Goal: Check status: Check status

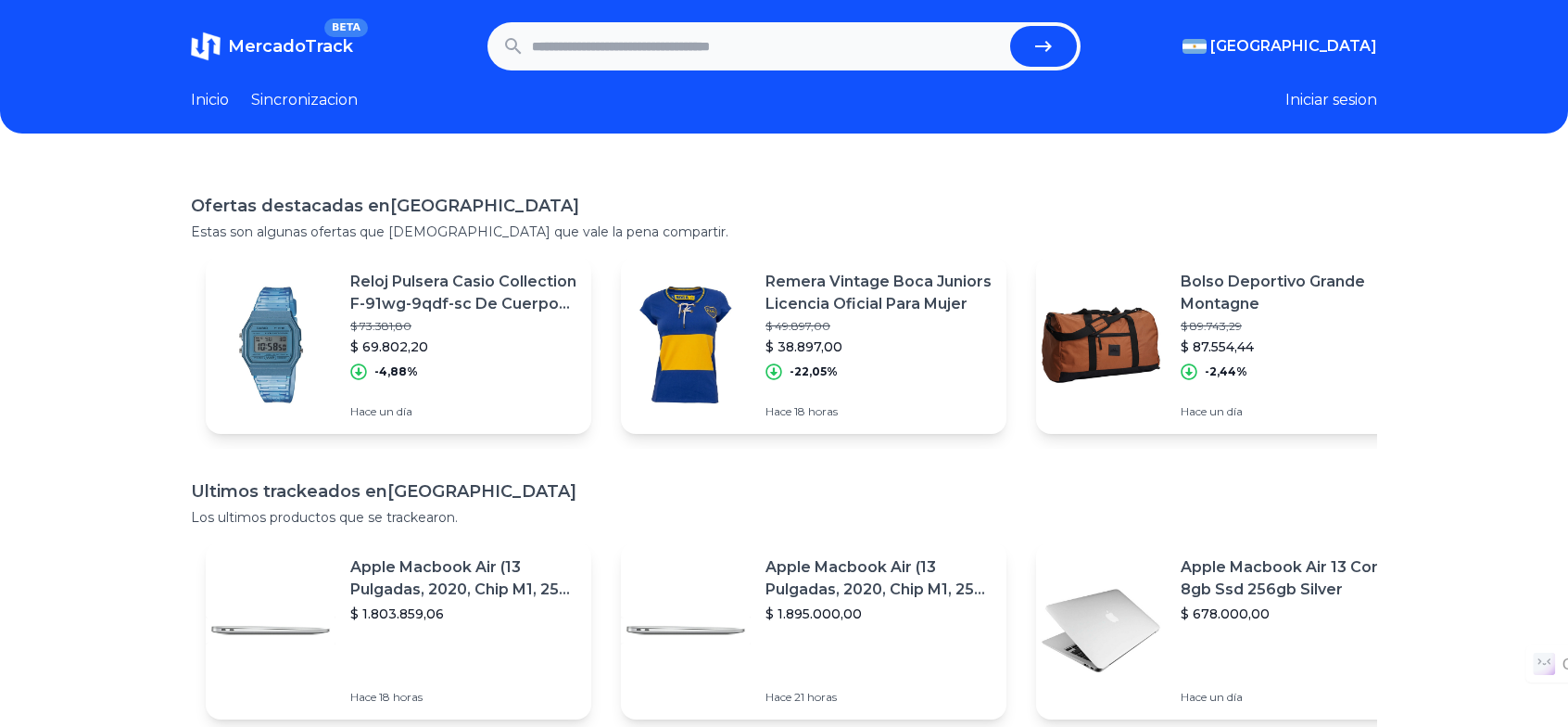
click at [600, 57] on input "text" at bounding box center [767, 46] width 471 height 41
paste input "**********"
click at [1062, 49] on button "submit" at bounding box center [1043, 46] width 67 height 41
type input "**********"
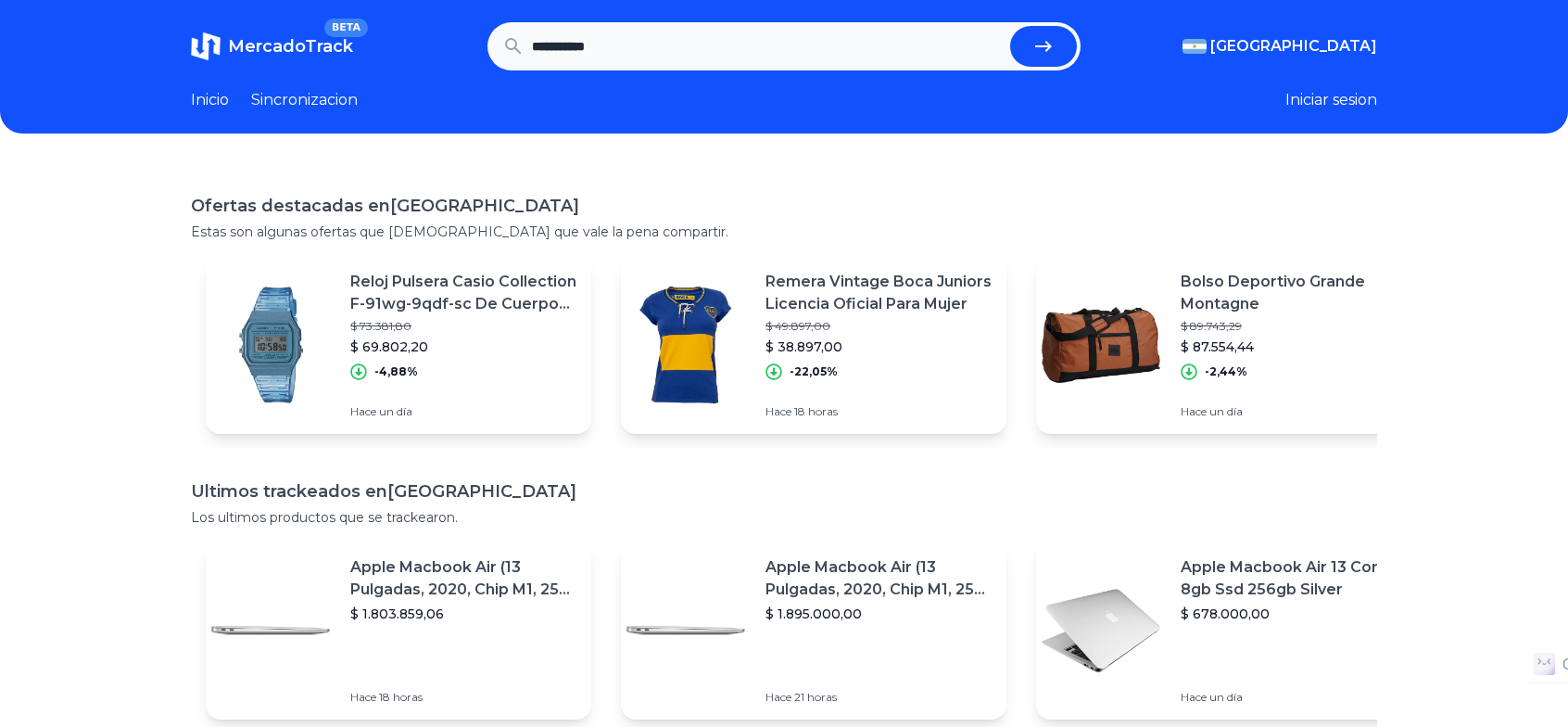
scroll to position [0, 0]
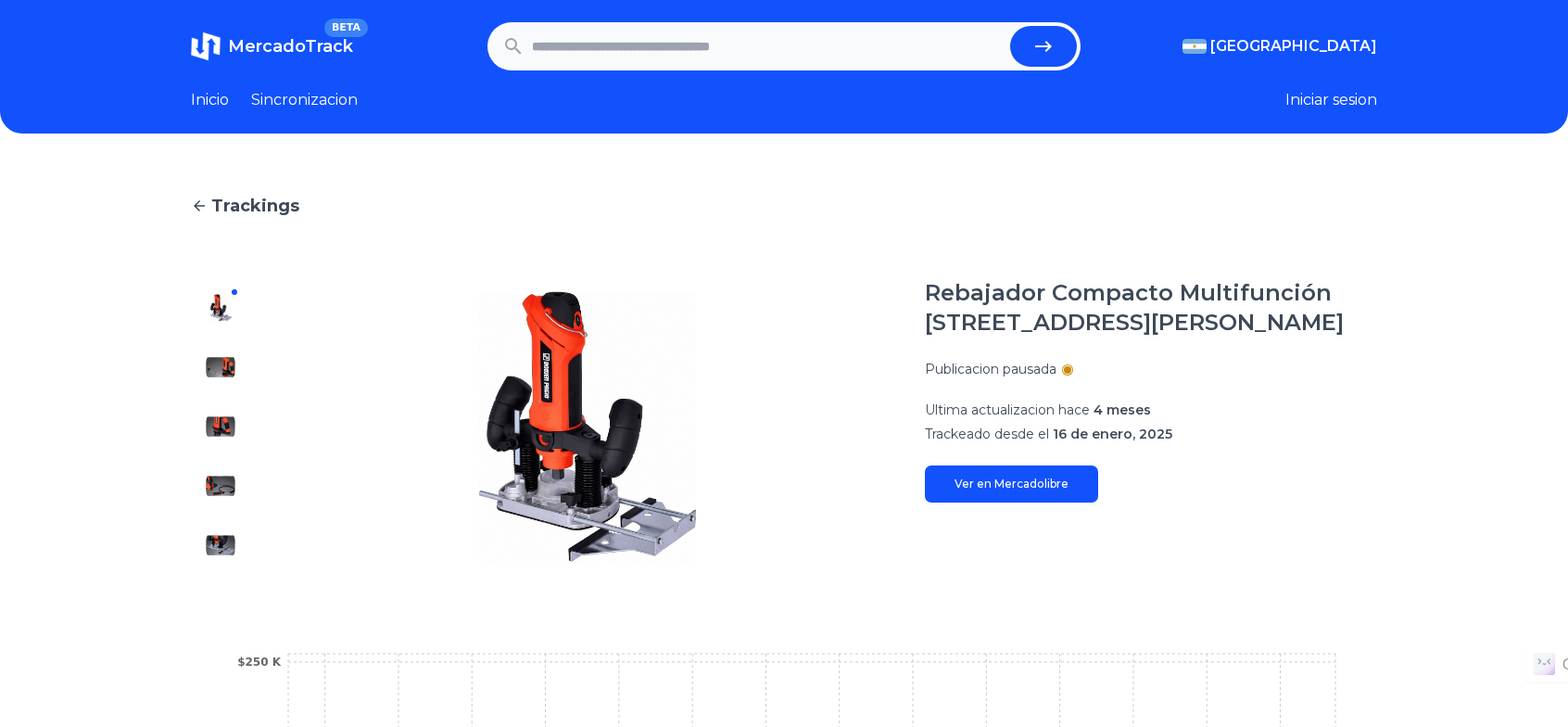
click at [824, 37] on input "text" at bounding box center [767, 46] width 471 height 41
paste input "**********"
click at [1046, 45] on icon "submit" at bounding box center [1043, 46] width 17 height 11
type input "**********"
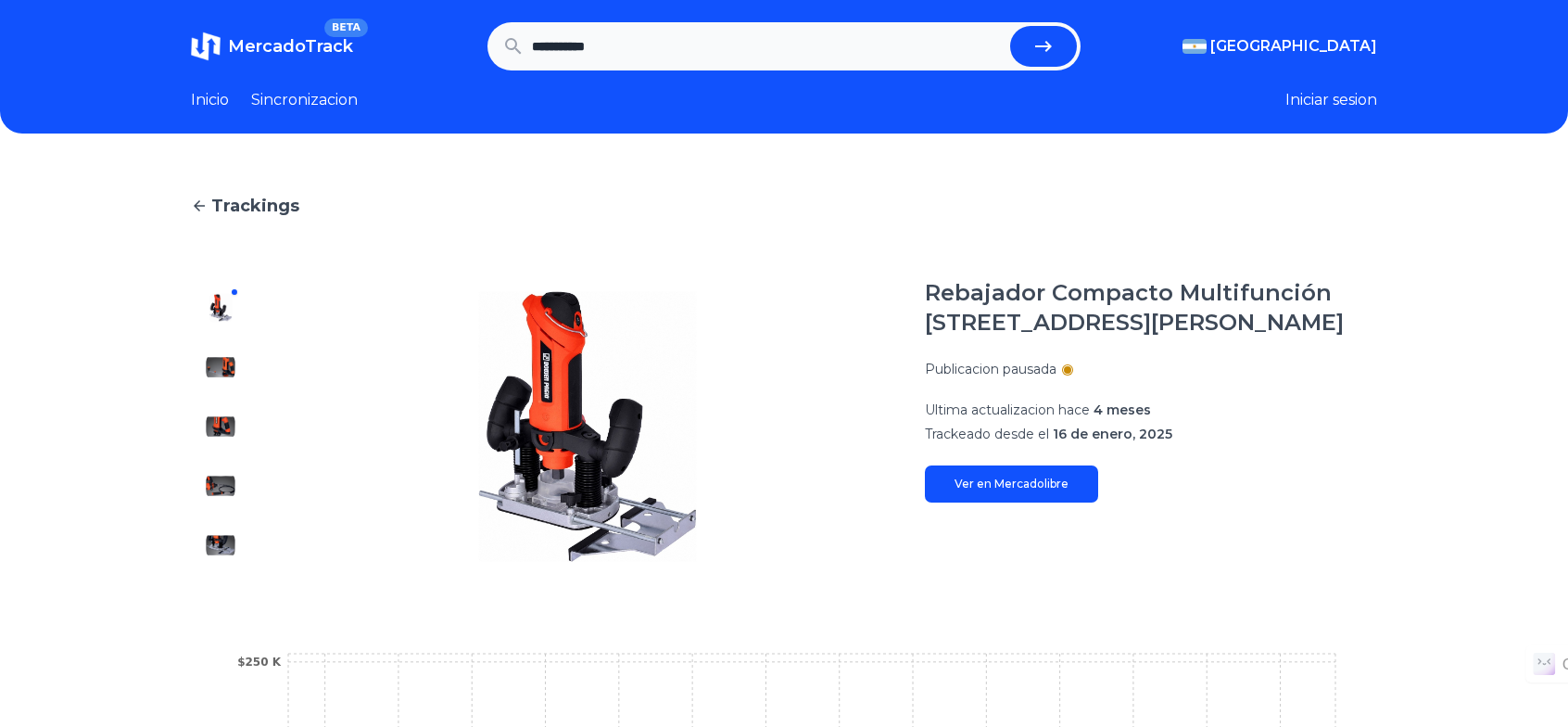
scroll to position [0, 0]
click at [1071, 371] on div at bounding box center [1068, 370] width 8 height 8
click at [1071, 370] on div at bounding box center [1068, 370] width 8 height 8
click at [956, 365] on p "Publicacion pausada" at bounding box center [990, 370] width 132 height 19
drag, startPoint x: 957, startPoint y: 437, endPoint x: 1064, endPoint y: 433, distance: 107.1
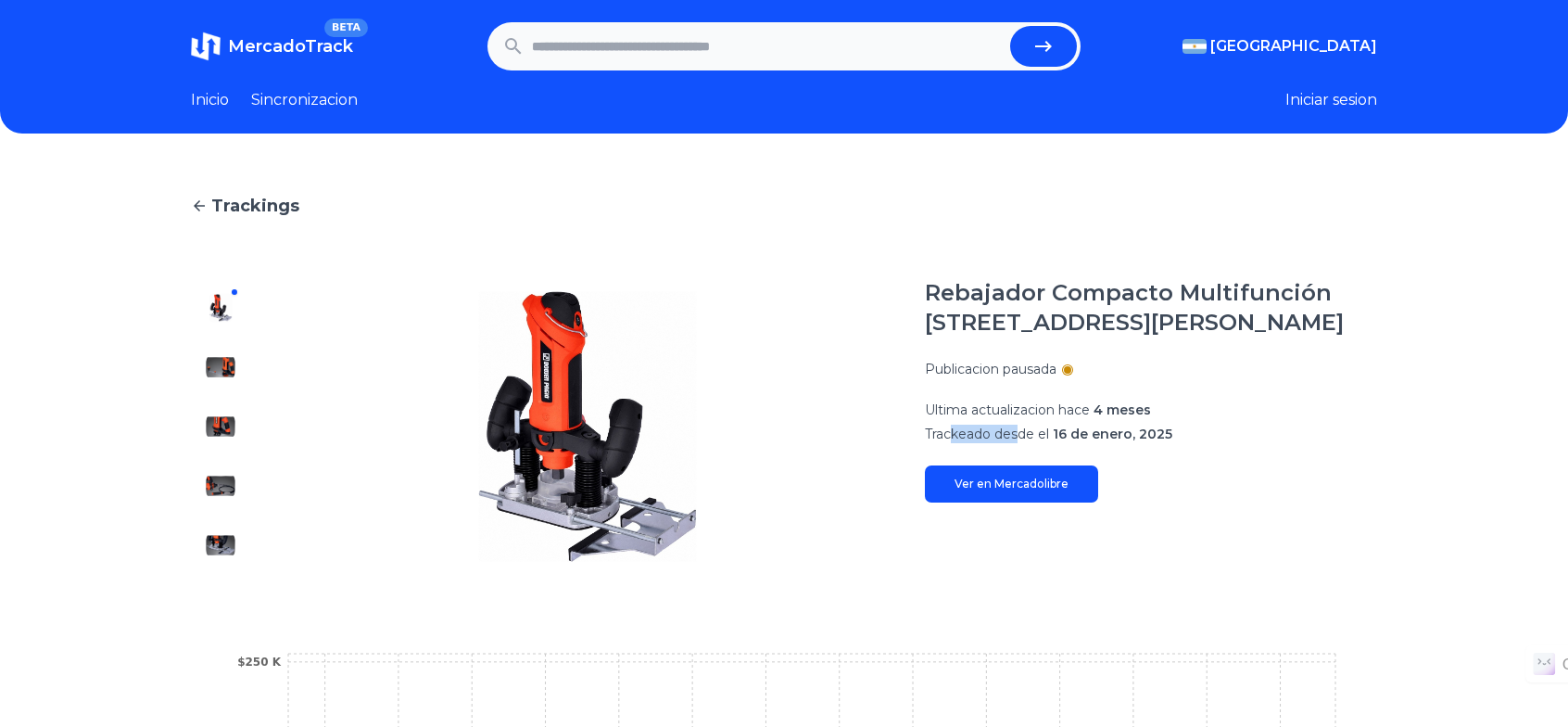
click at [1058, 434] on p "Trackeado desde el 16 de enero, 2025" at bounding box center [1151, 434] width 452 height 19
click at [1064, 433] on span "16 de enero, 2025" at bounding box center [1112, 434] width 120 height 17
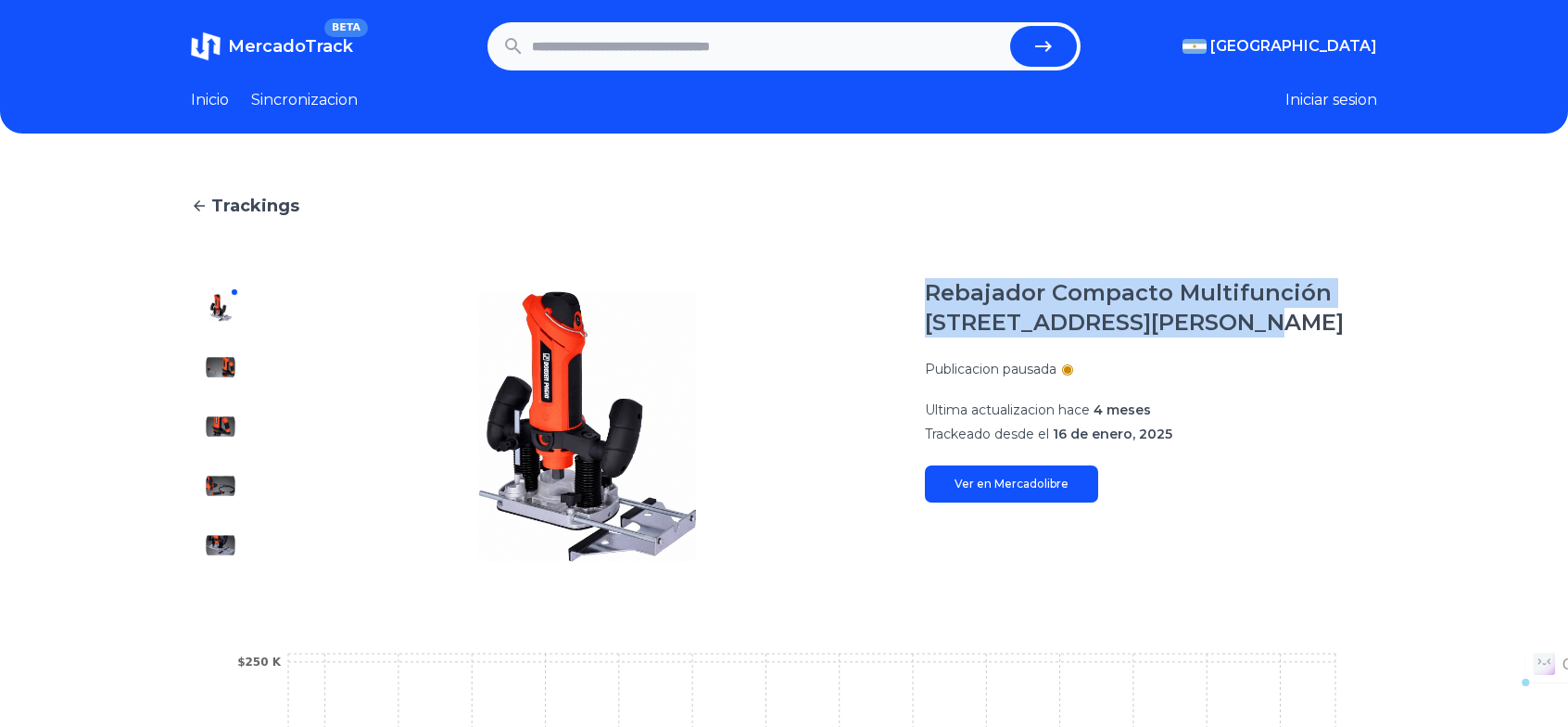
drag, startPoint x: 930, startPoint y: 297, endPoint x: 1216, endPoint y: 326, distance: 287.5
click at [1224, 333] on section "Rebajador Compacto Multifunción 600 W Dowen Pagio 9993486 Publicacion pausada U…" at bounding box center [784, 426] width 1186 height 297
copy h1 "Rebajador Compacto Multifunción [STREET_ADDRESS][PERSON_NAME]"
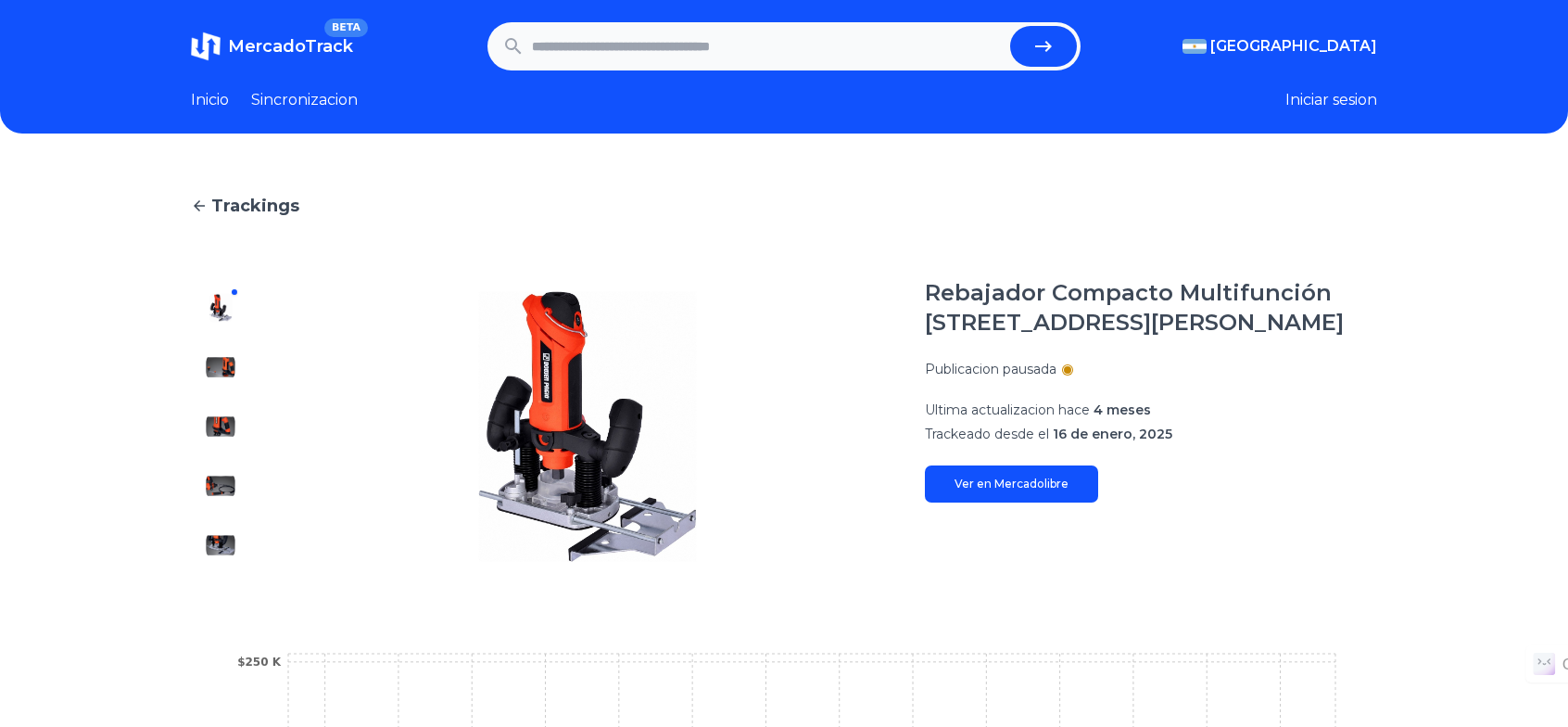
click at [811, 55] on input "text" at bounding box center [767, 46] width 471 height 41
paste input "**********"
type input "**********"
click at [1054, 41] on icon "submit" at bounding box center [1043, 46] width 23 height 23
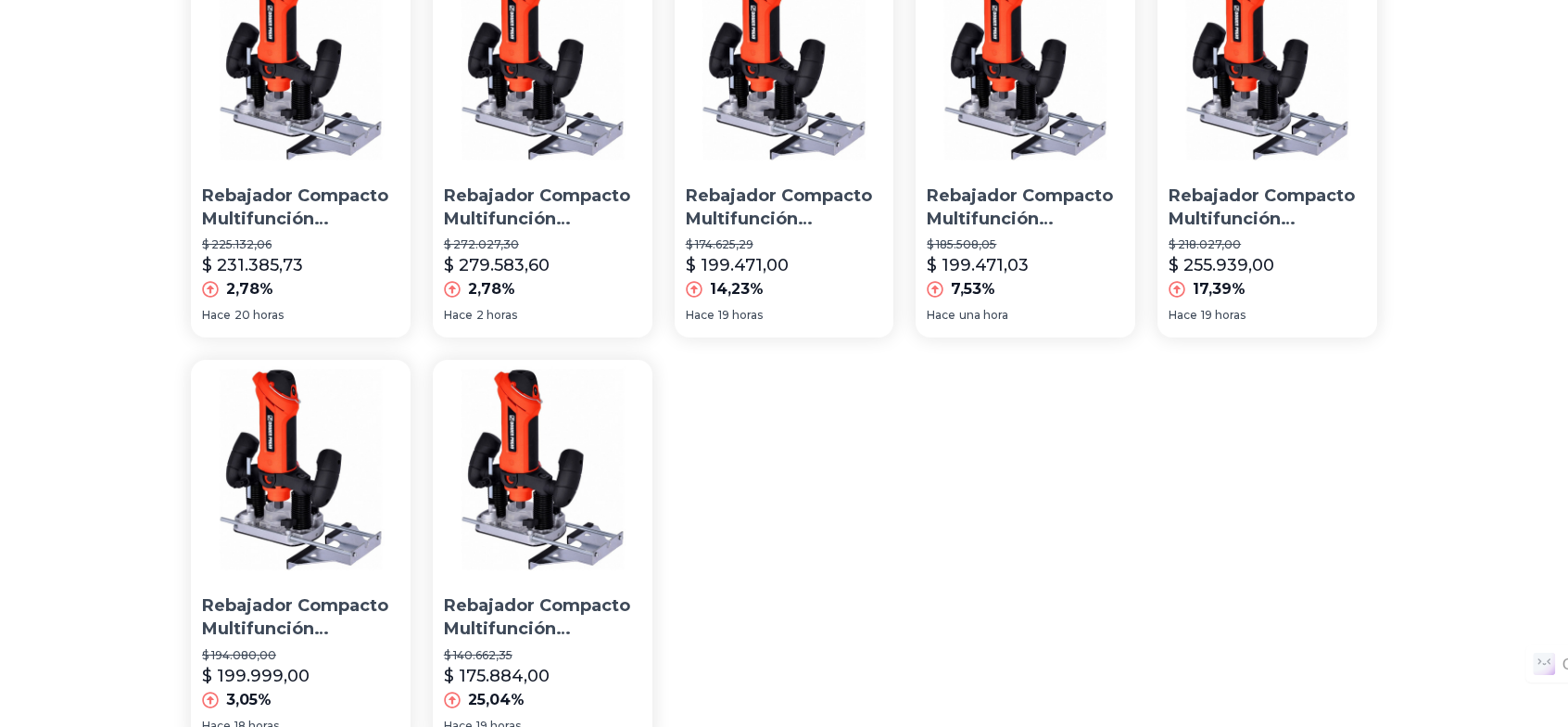
scroll to position [278, 0]
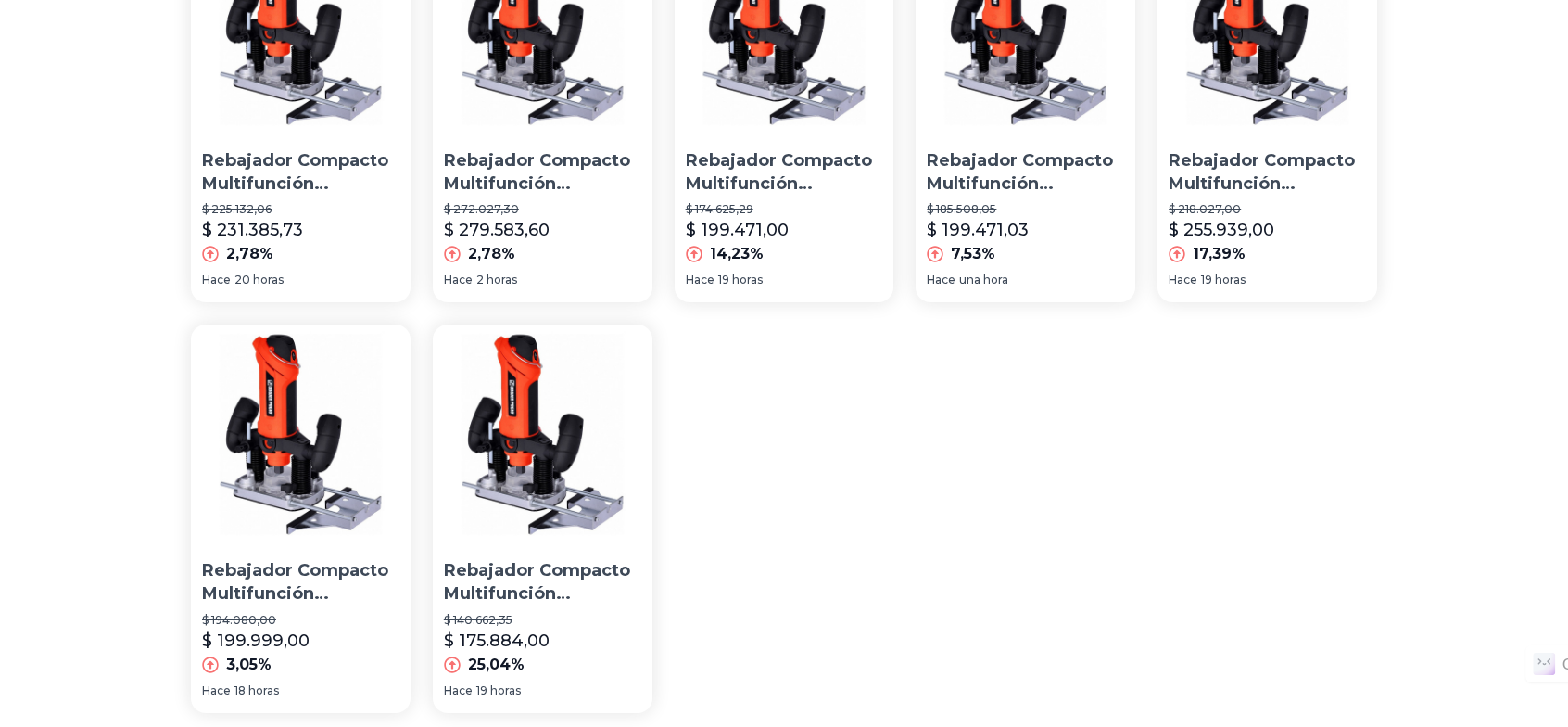
click at [514, 473] on img at bounding box center [542, 434] width 220 height 220
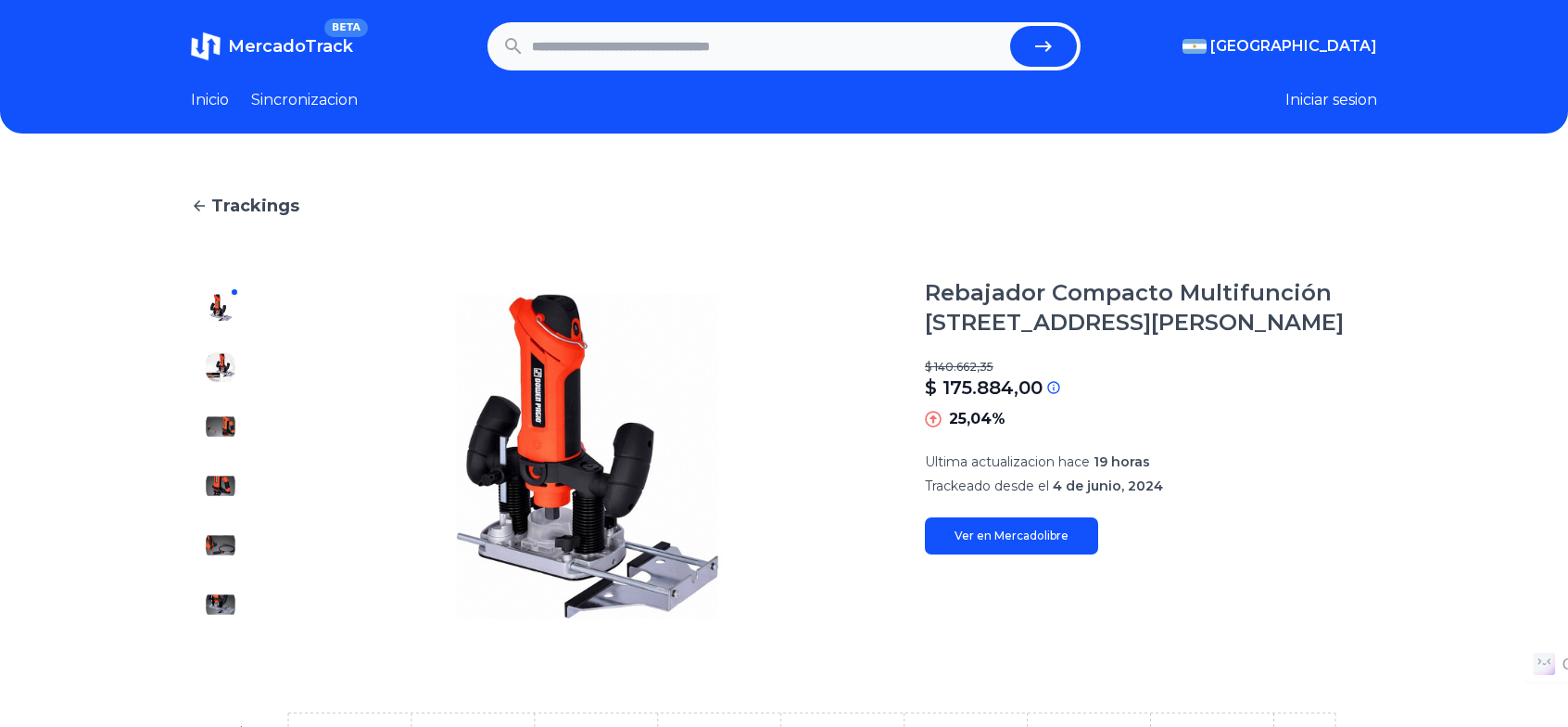
click at [965, 533] on link "Ver en Mercadolibre" at bounding box center [1011, 536] width 173 height 37
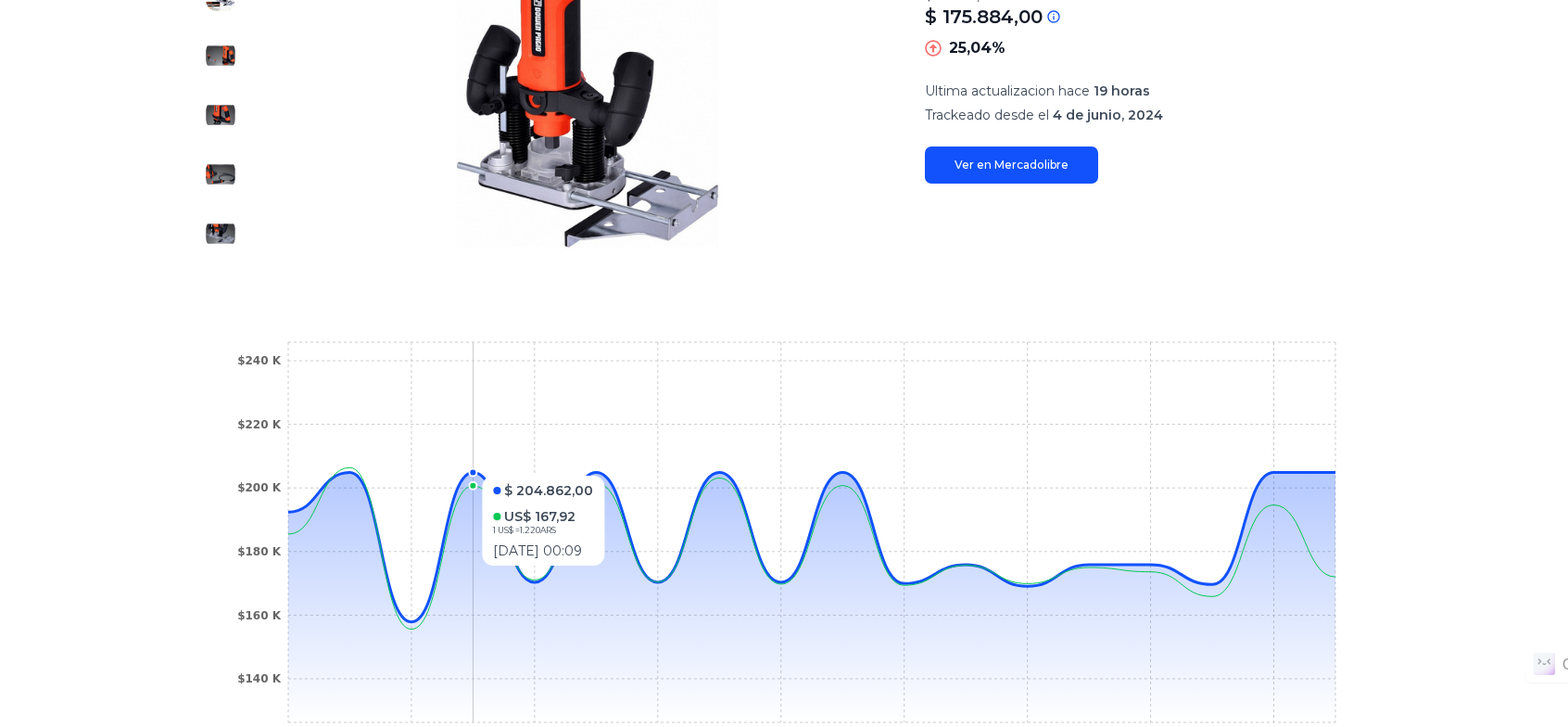
scroll to position [556, 0]
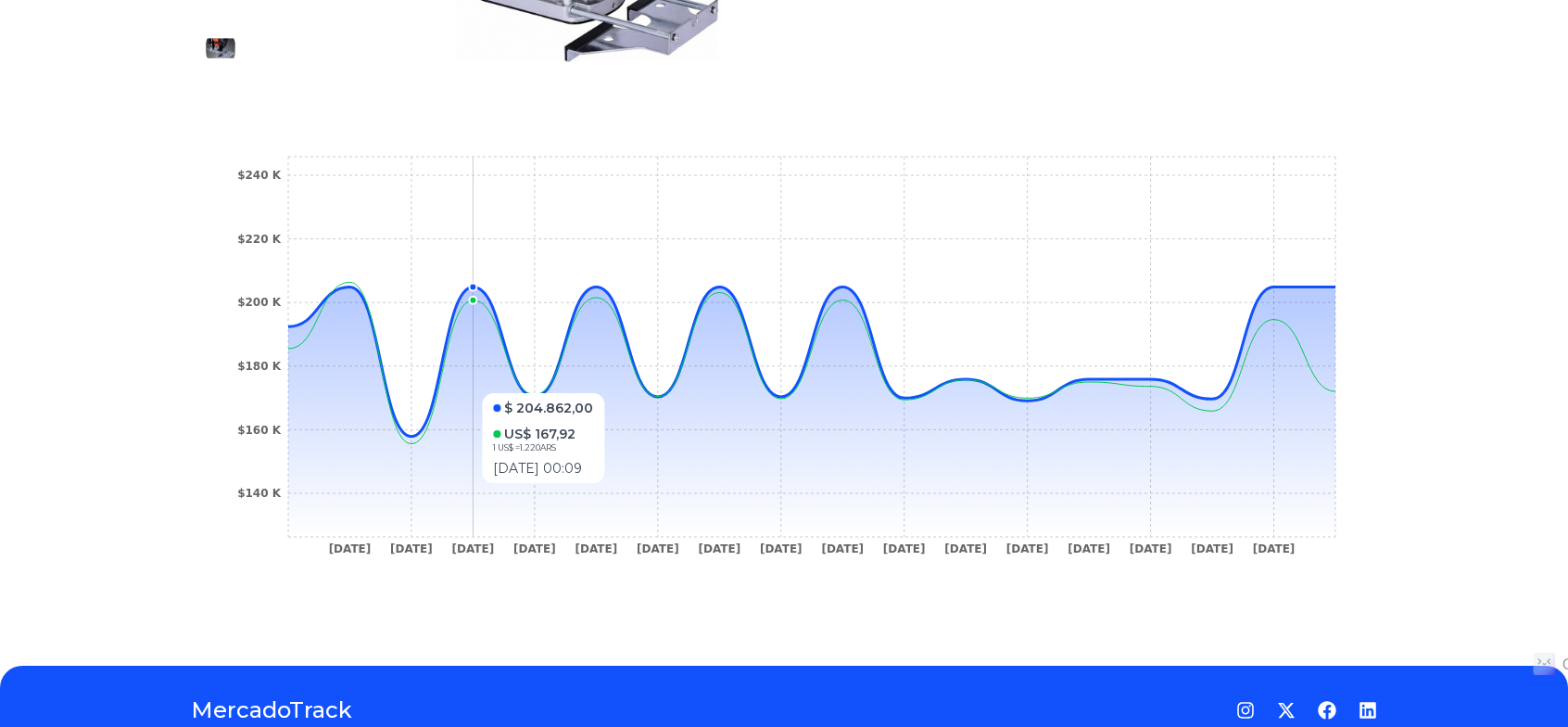
drag, startPoint x: 367, startPoint y: 492, endPoint x: 502, endPoint y: 494, distance: 135.0
click at [502, 494] on icon at bounding box center [811, 412] width 1047 height 250
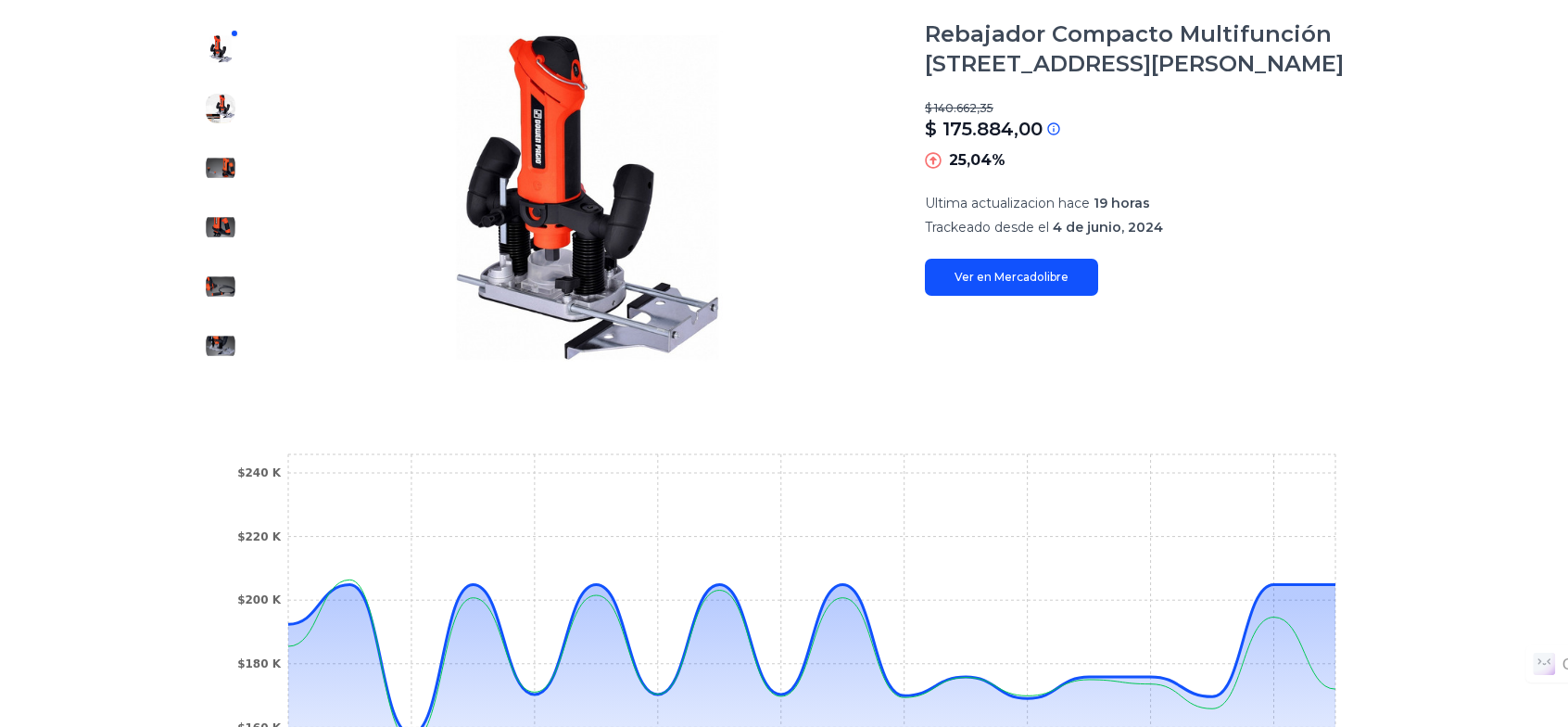
scroll to position [0, 0]
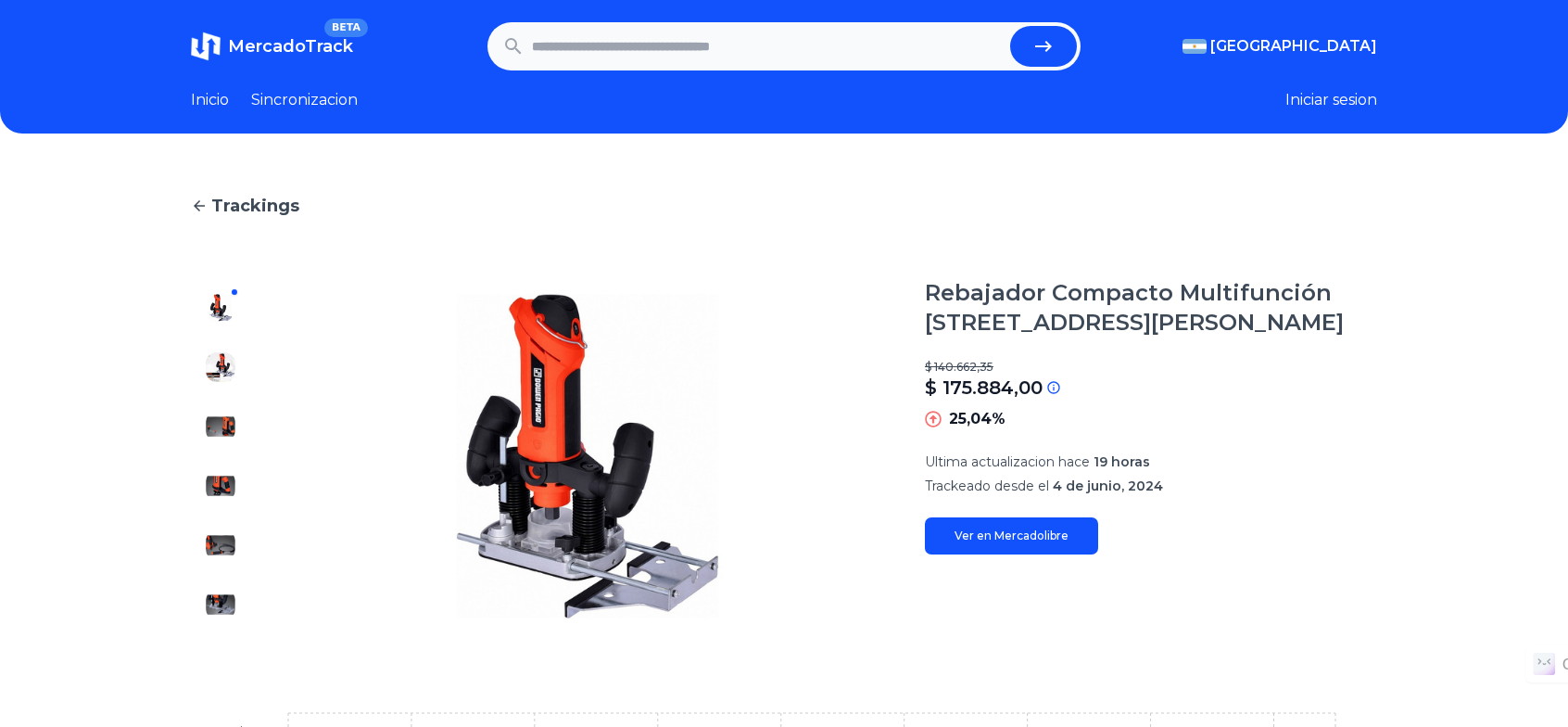
click at [234, 358] on img at bounding box center [220, 367] width 29 height 29
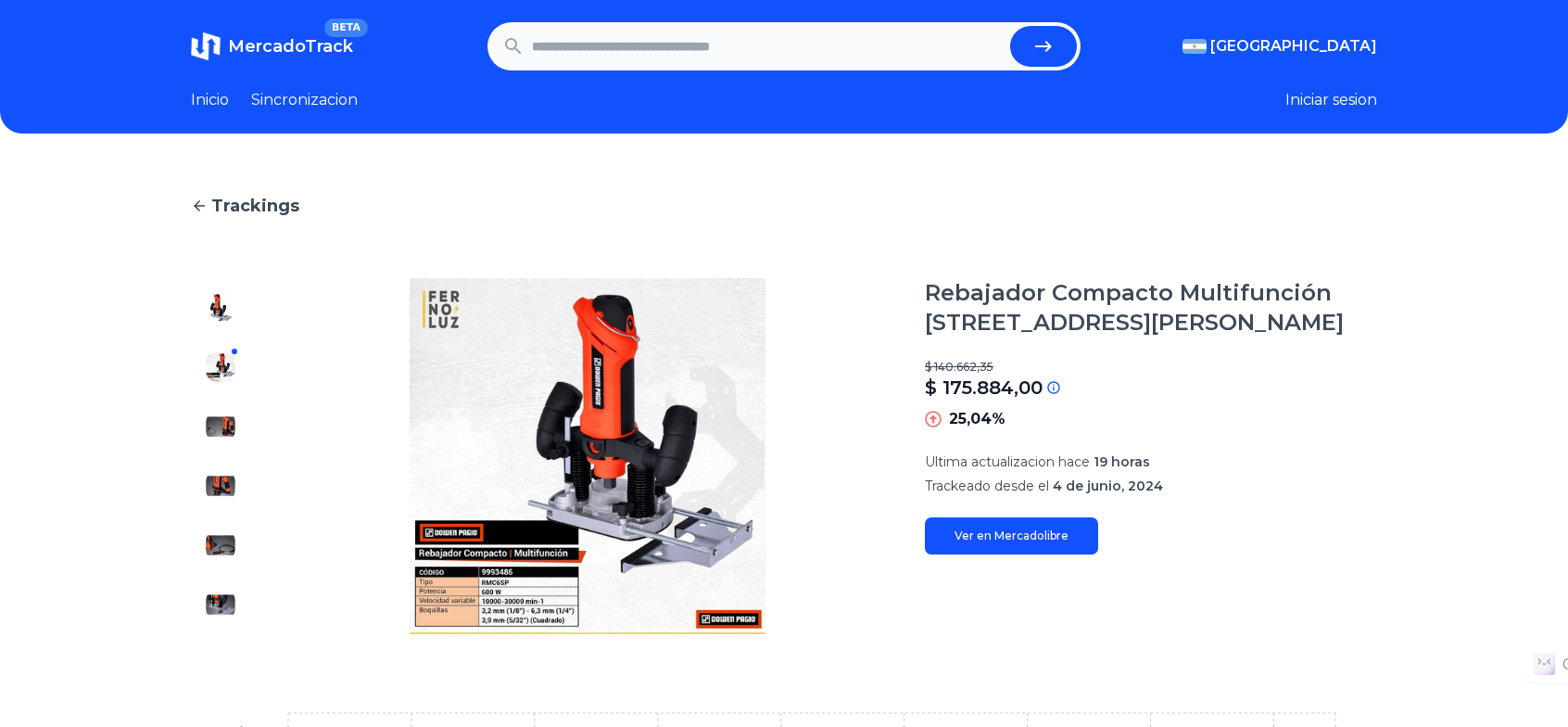
click at [222, 426] on img at bounding box center [220, 426] width 29 height 29
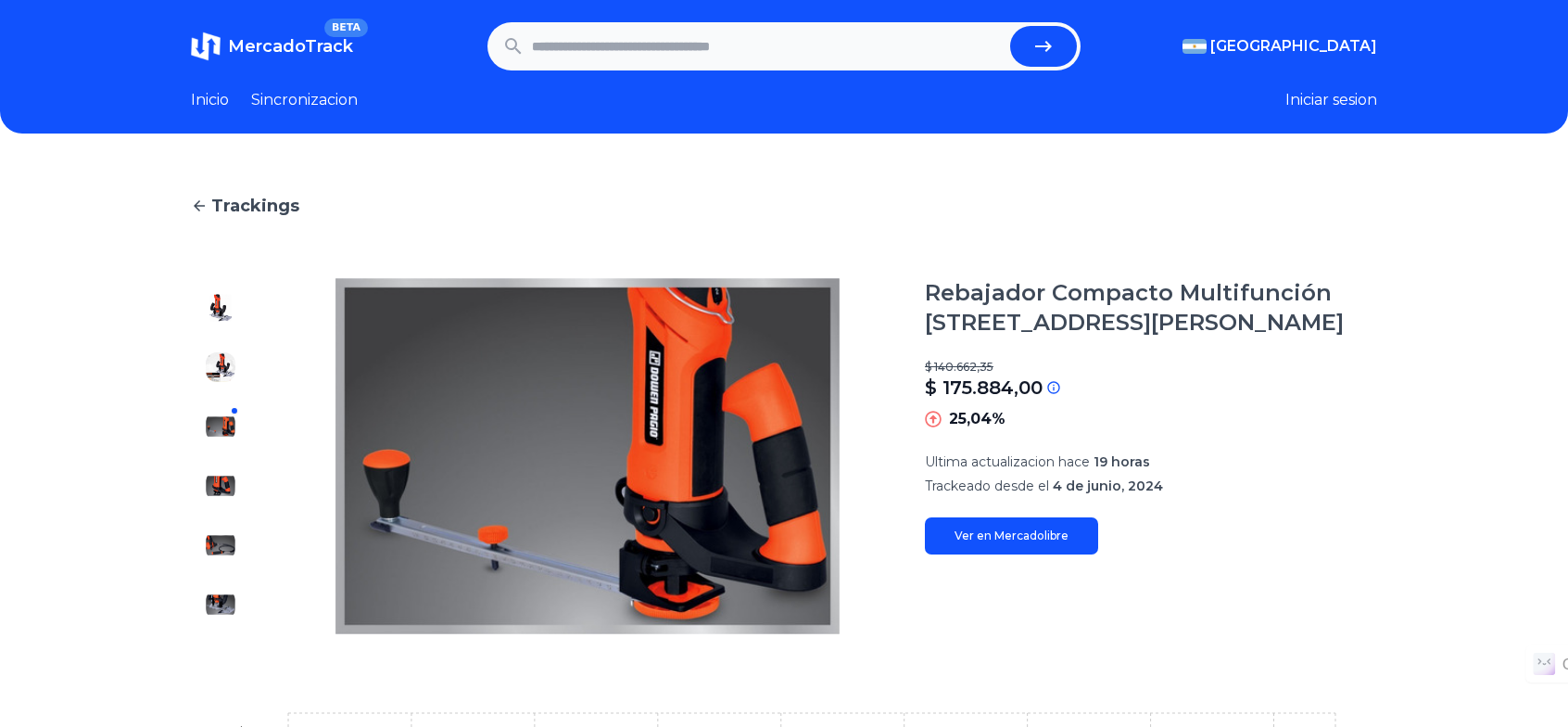
click at [234, 472] on img at bounding box center [220, 486] width 29 height 29
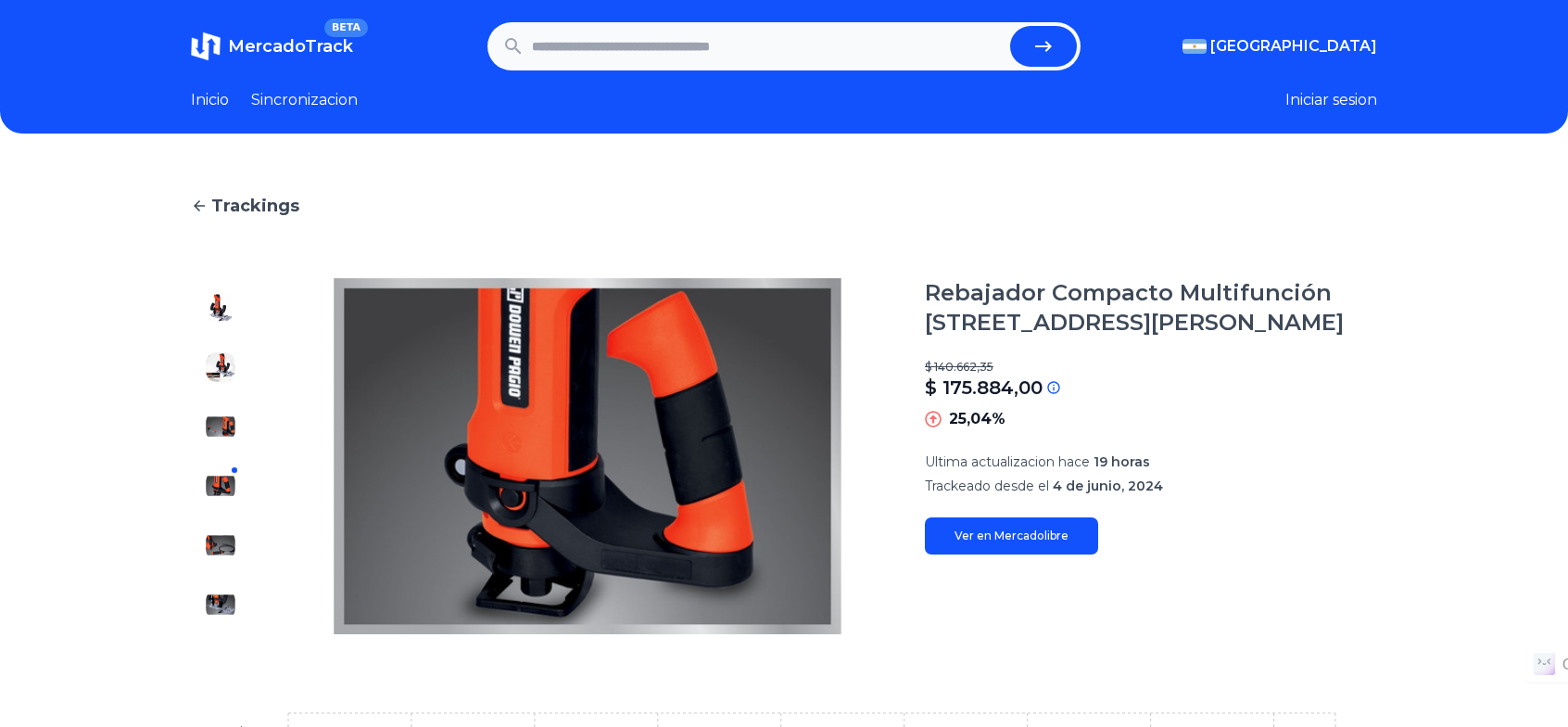
click at [230, 529] on div at bounding box center [220, 456] width 59 height 356
click at [228, 554] on img at bounding box center [220, 544] width 29 height 29
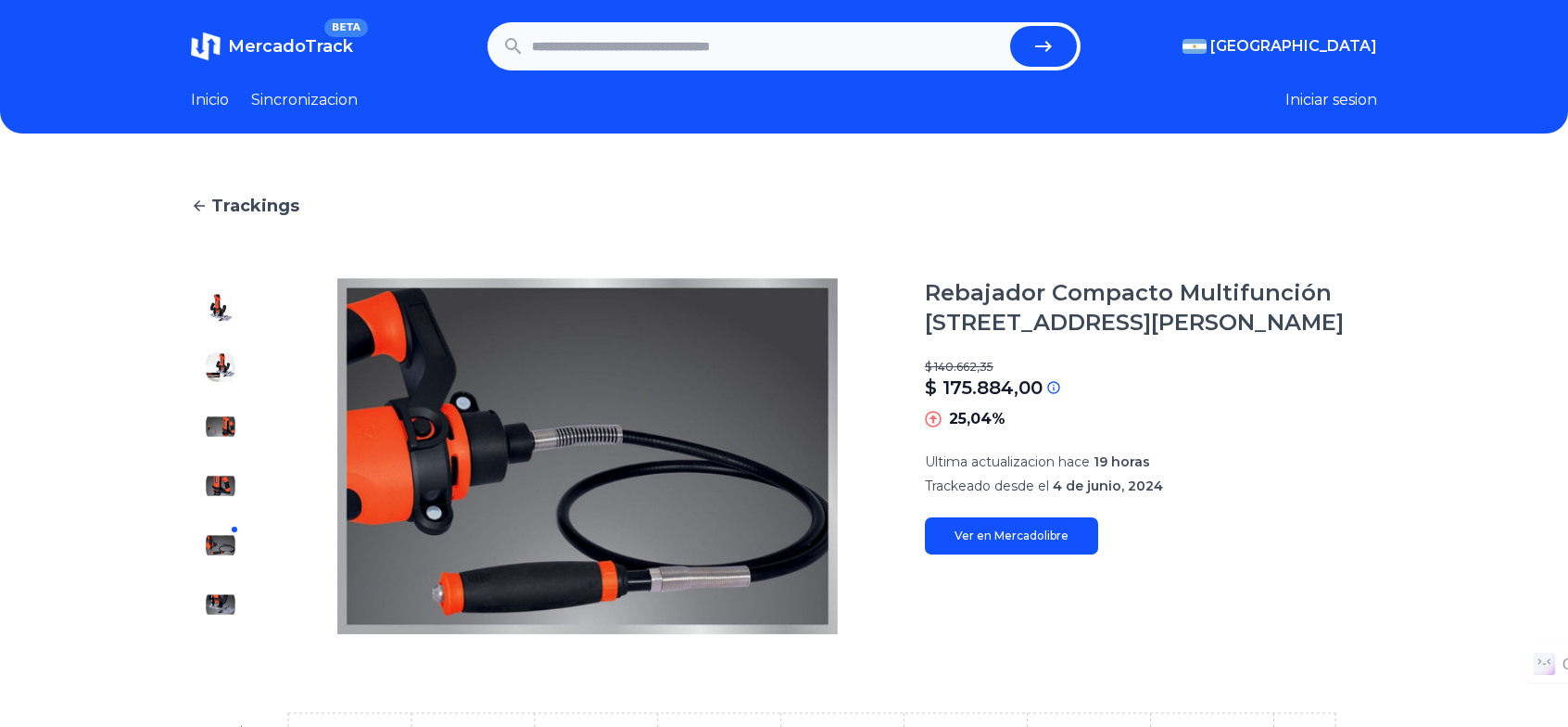
click at [230, 614] on img at bounding box center [220, 603] width 29 height 29
